Goal: Find specific page/section: Find specific page/section

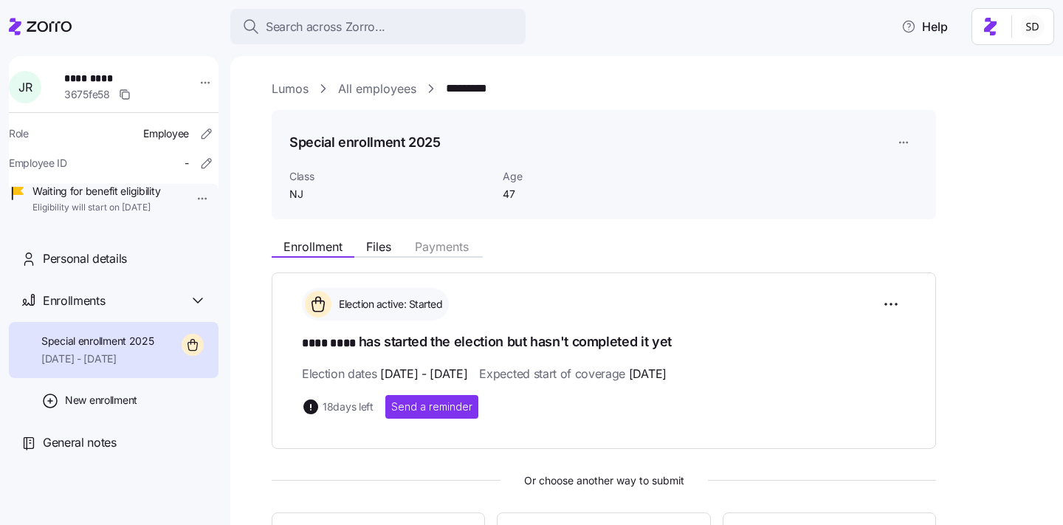
scroll to position [114, 0]
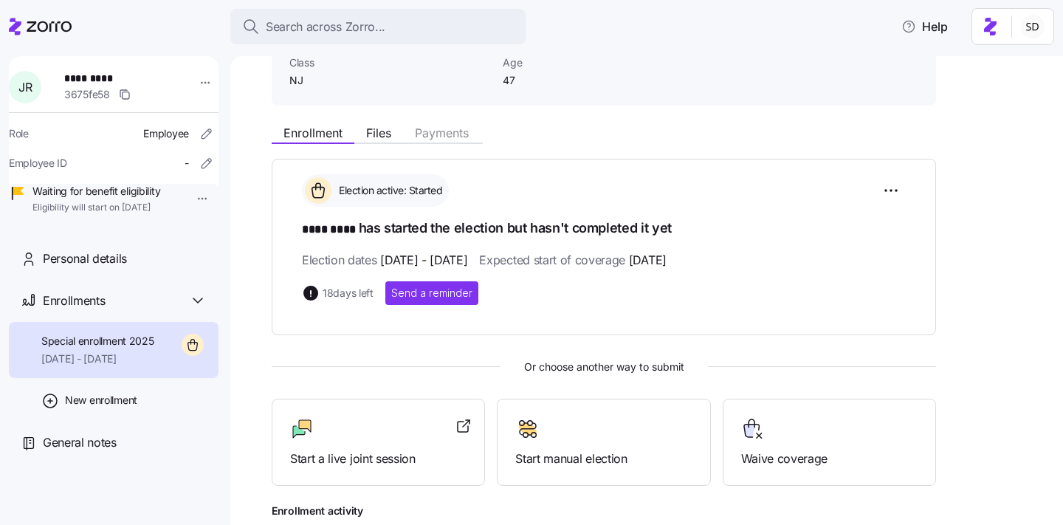
click at [35, 32] on icon at bounding box center [40, 27] width 63 height 18
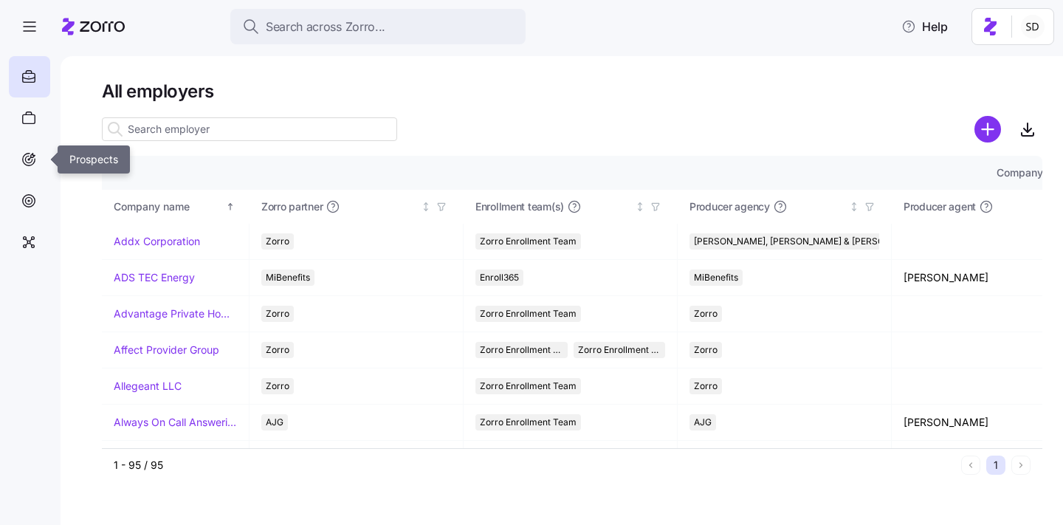
click at [27, 167] on icon at bounding box center [29, 160] width 16 height 18
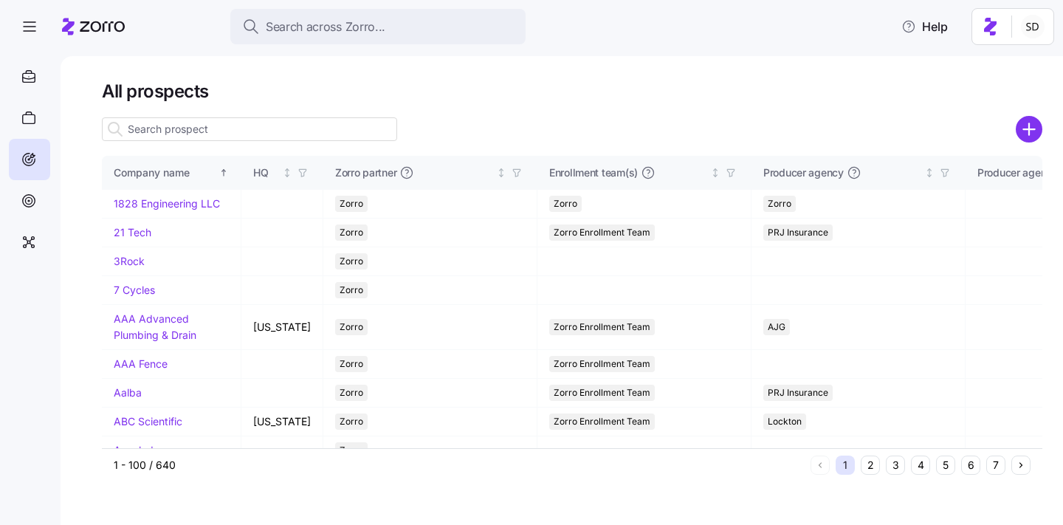
click at [185, 130] on input at bounding box center [249, 129] width 295 height 24
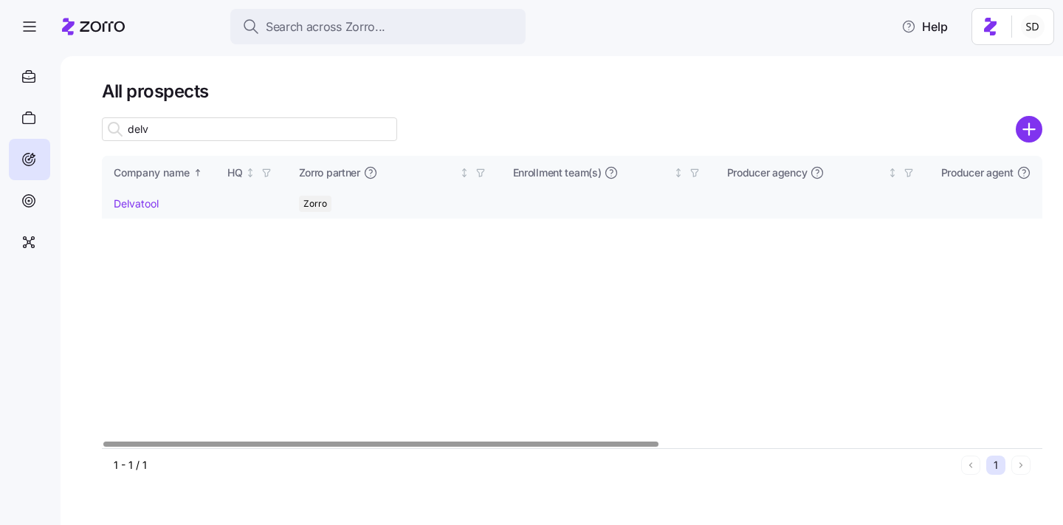
type input "delv"
click at [124, 204] on link "Delvatool" at bounding box center [136, 203] width 45 height 13
